Goal: Transaction & Acquisition: Download file/media

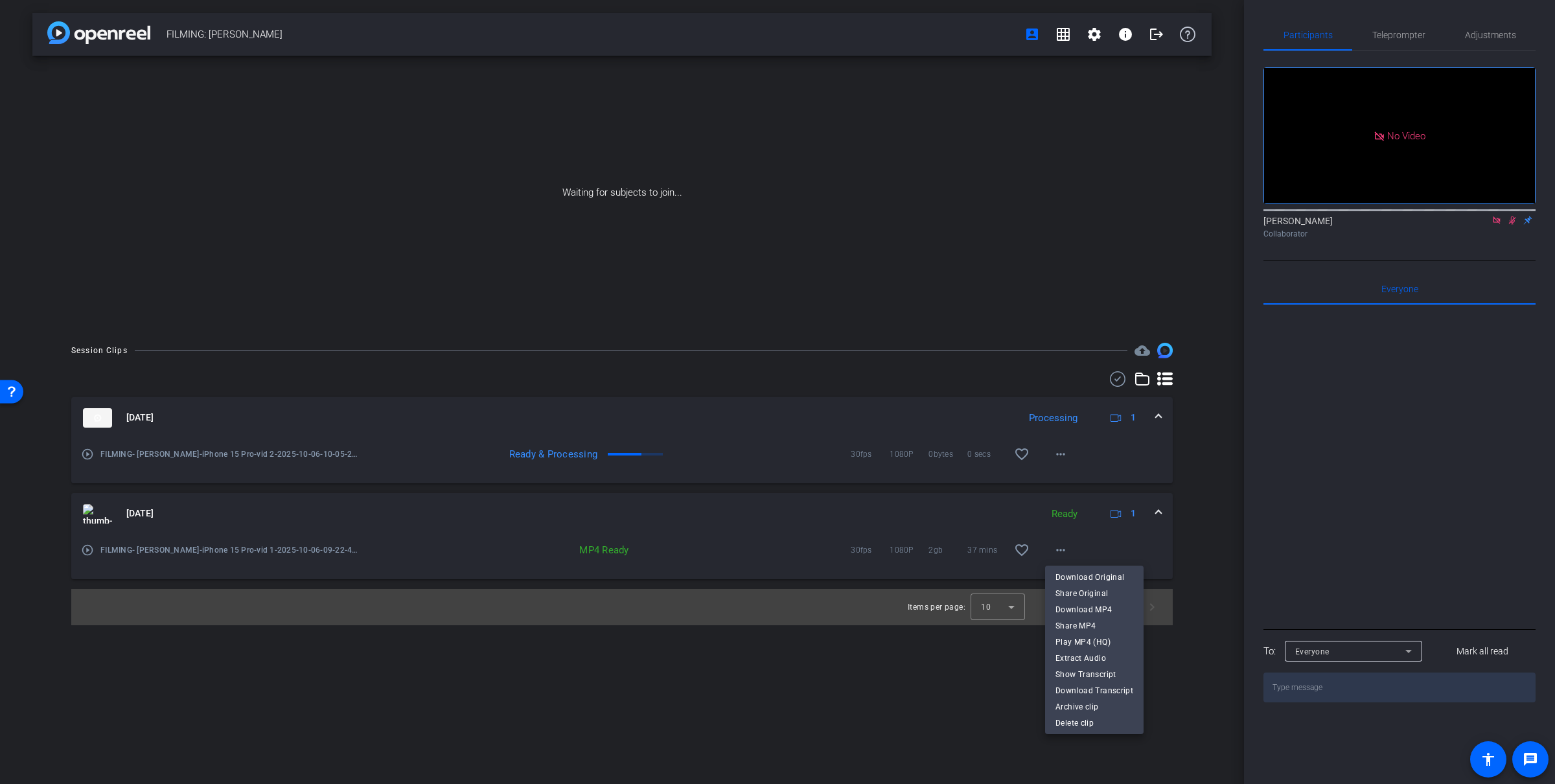
click at [852, 483] on div at bounding box center [778, 392] width 1555 height 784
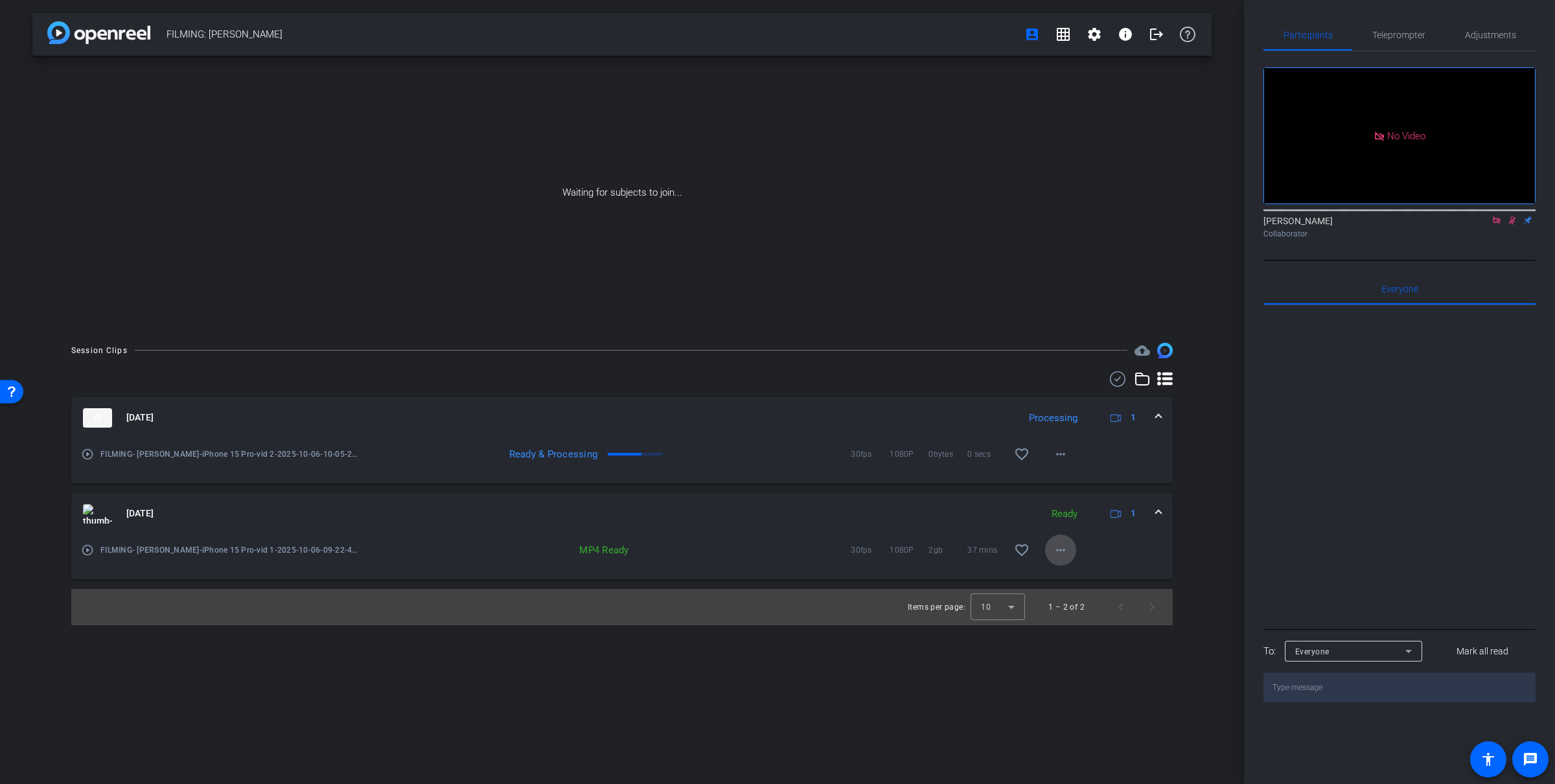
click at [1059, 548] on mat-icon "more_horiz" at bounding box center [1060, 550] width 15 height 15
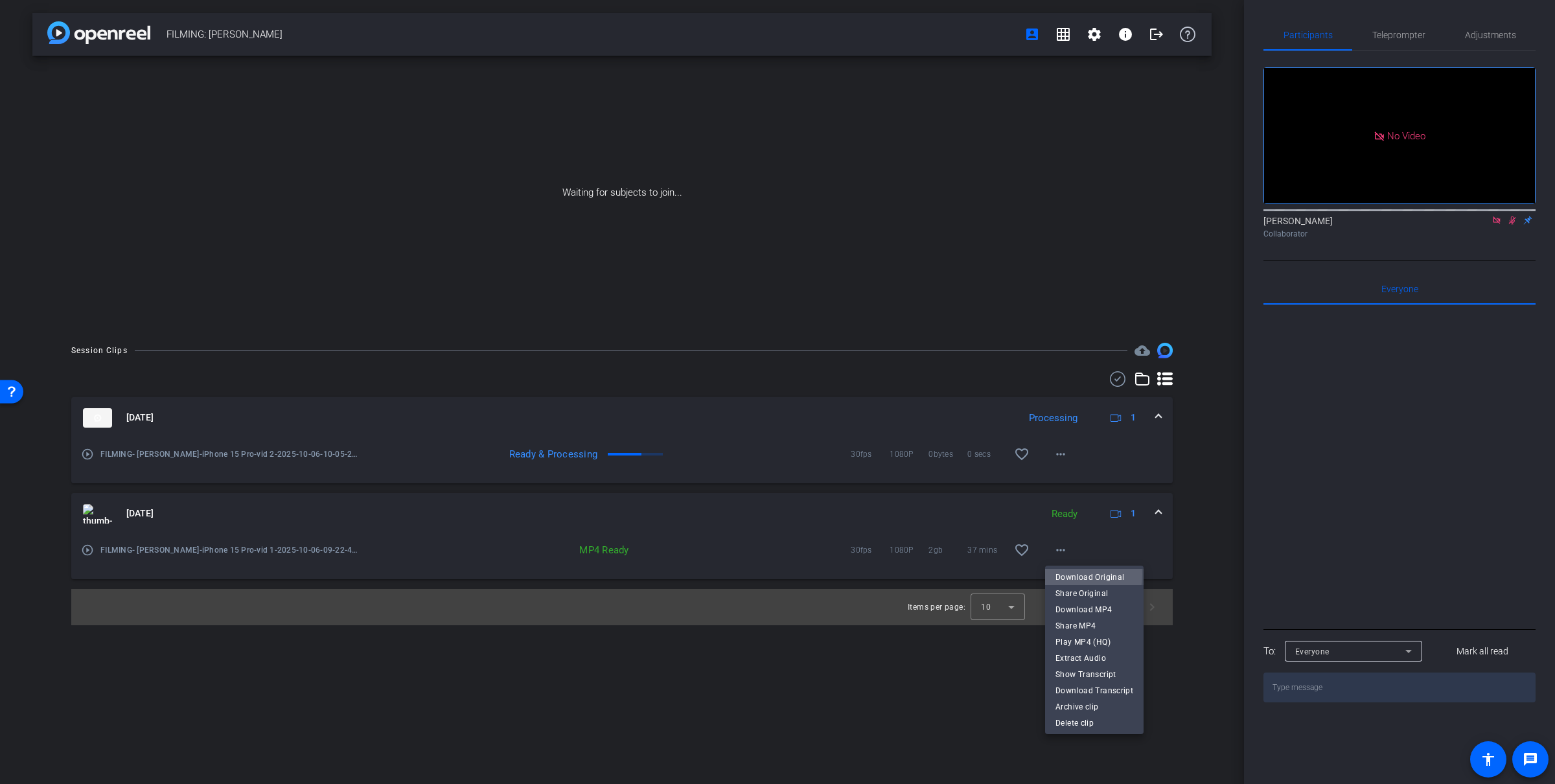
click at [1066, 574] on span "Download Original" at bounding box center [1094, 576] width 78 height 15
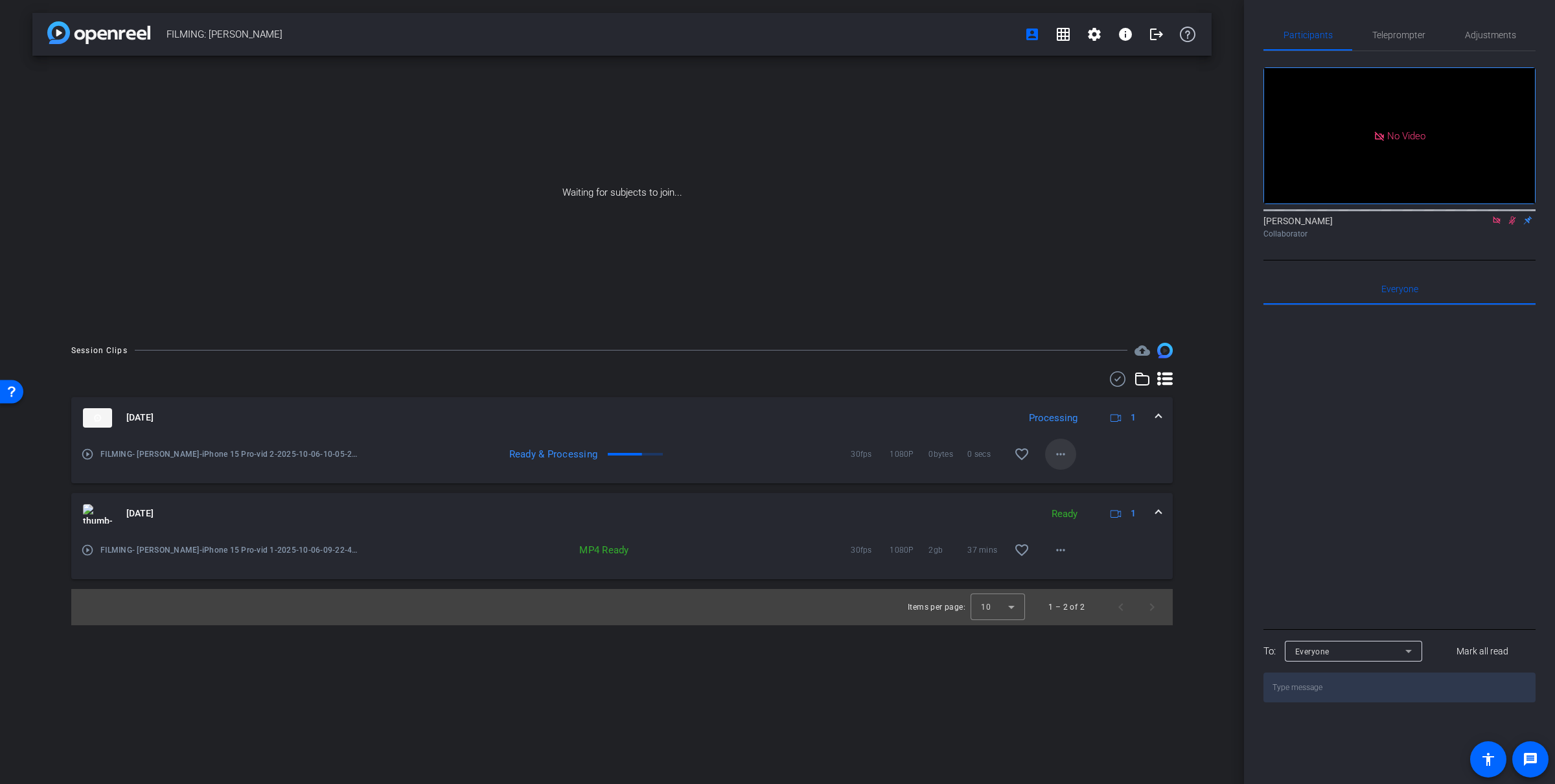
click at [1063, 457] on mat-icon "more_horiz" at bounding box center [1060, 454] width 15 height 15
click at [1076, 479] on span "Download Original" at bounding box center [1094, 480] width 78 height 15
